Goal: Find specific page/section: Find specific page/section

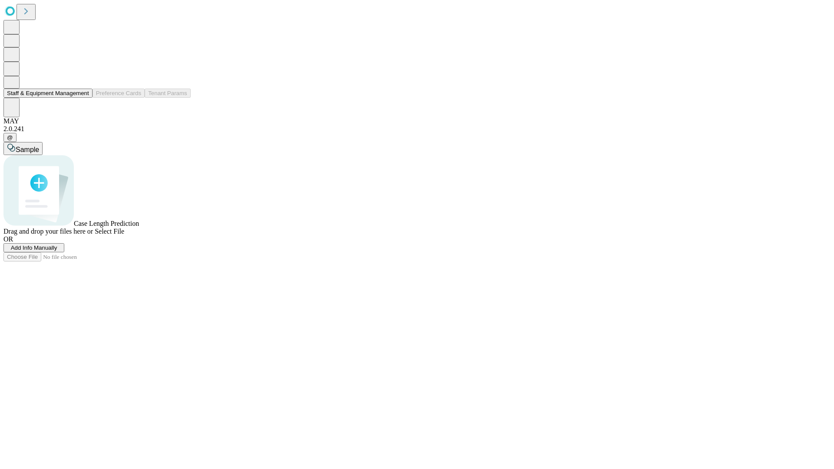
click at [83, 98] on button "Staff & Equipment Management" at bounding box center [47, 93] width 89 height 9
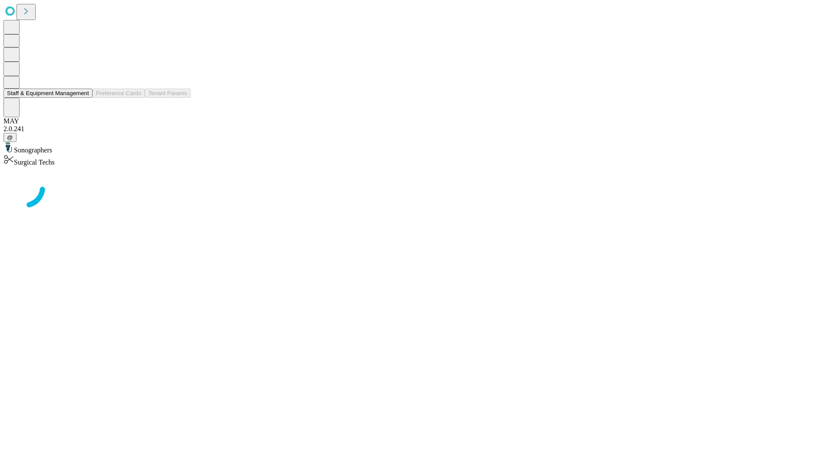
click at [83, 98] on button "Staff & Equipment Management" at bounding box center [47, 93] width 89 height 9
